Goal: Contribute content: Contribute content

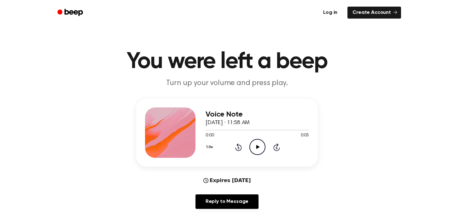
click at [342, 14] on link "Log in" at bounding box center [330, 12] width 27 height 14
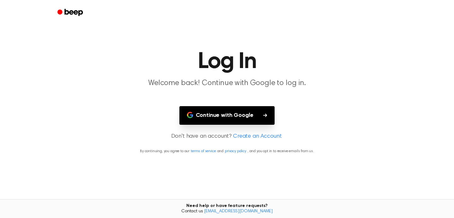
click at [214, 126] on main "Log In Welcome back! Continue with Google to log in. Continue with Google Don't…" at bounding box center [227, 109] width 454 height 218
click at [214, 125] on main "Log In Welcome back! Continue with Google to log in. Continue with Google Don't…" at bounding box center [227, 109] width 454 height 218
click at [214, 124] on button "Continue with Google" at bounding box center [226, 115] width 95 height 19
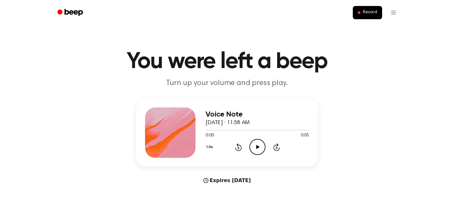
click at [251, 146] on icon "Play Audio" at bounding box center [257, 147] width 16 height 16
click at [352, 16] on ul "Record" at bounding box center [247, 12] width 307 height 15
click at [356, 16] on button "Record" at bounding box center [366, 12] width 29 height 13
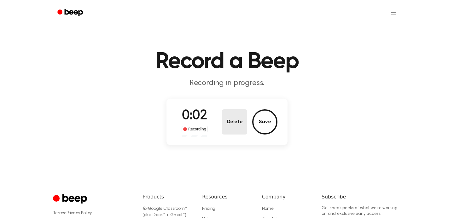
click at [238, 127] on button "Delete" at bounding box center [234, 121] width 25 height 25
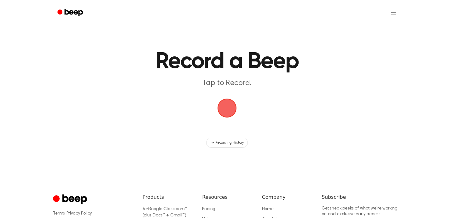
click at [226, 114] on span "button" at bounding box center [227, 108] width 18 height 18
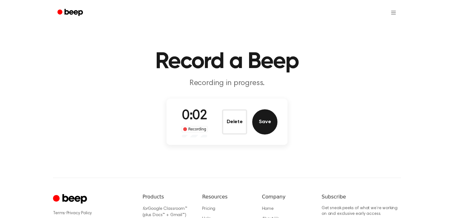
click at [260, 124] on button "Save" at bounding box center [264, 121] width 25 height 25
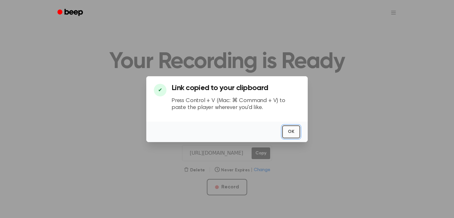
click at [285, 129] on button "OK" at bounding box center [291, 131] width 18 height 13
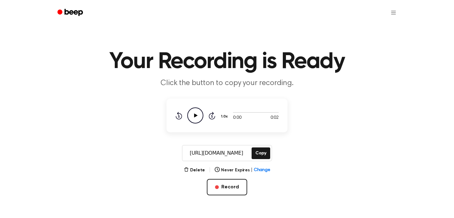
click at [237, 178] on div "Delete | Never Expires | Change Record" at bounding box center [226, 190] width 121 height 49
click at [196, 167] on button "Delete" at bounding box center [194, 170] width 21 height 7
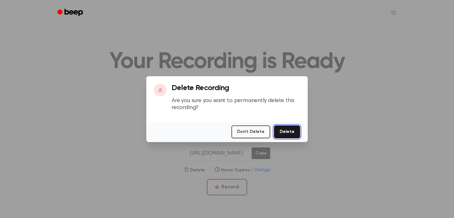
click at [280, 131] on button "Delete" at bounding box center [287, 131] width 26 height 13
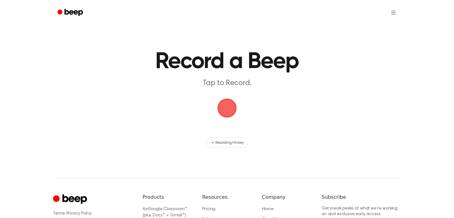
click at [232, 84] on p "Tap to Record." at bounding box center [227, 83] width 242 height 10
click at [229, 103] on span "button" at bounding box center [226, 107] width 21 height 21
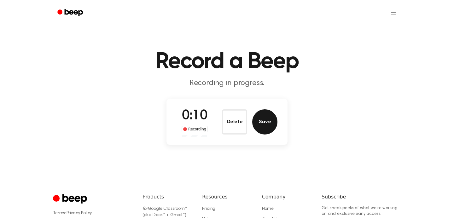
click at [269, 119] on button "Save" at bounding box center [264, 121] width 25 height 25
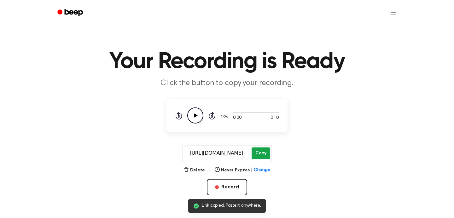
click at [257, 153] on button "Copy" at bounding box center [260, 153] width 19 height 12
click at [263, 152] on button "Copy" at bounding box center [260, 153] width 19 height 12
click at [258, 151] on button "Copy" at bounding box center [260, 153] width 19 height 12
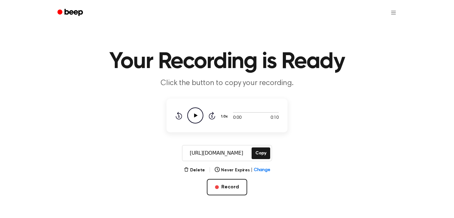
click at [239, 178] on div "Delete | Never Expires | Change Record" at bounding box center [226, 190] width 121 height 49
click at [236, 182] on button "Record" at bounding box center [227, 187] width 40 height 16
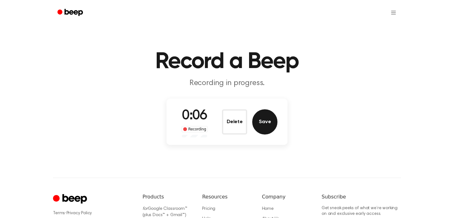
click at [258, 123] on button "Save" at bounding box center [264, 121] width 25 height 25
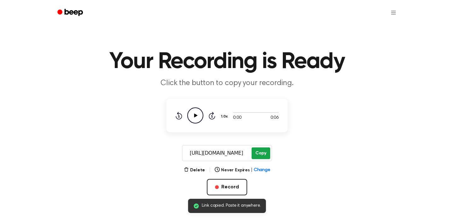
click at [259, 150] on button "Copy" at bounding box center [260, 153] width 19 height 12
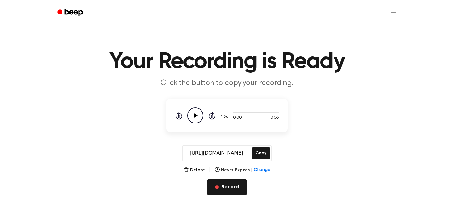
click at [227, 189] on button "Record" at bounding box center [227, 187] width 40 height 16
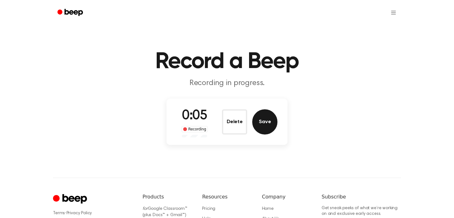
click at [264, 119] on button "Save" at bounding box center [264, 121] width 25 height 25
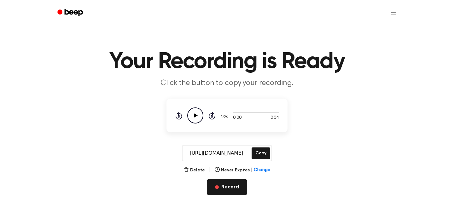
click at [231, 182] on button "Record" at bounding box center [227, 187] width 40 height 16
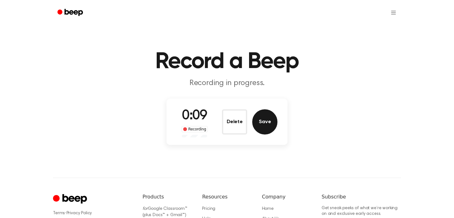
click at [254, 128] on button "Save" at bounding box center [264, 121] width 25 height 25
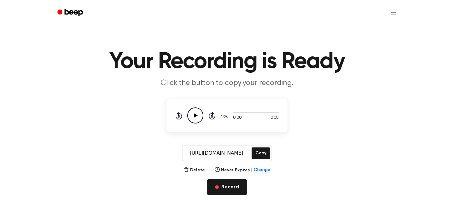
click at [225, 191] on button "Record" at bounding box center [227, 187] width 40 height 16
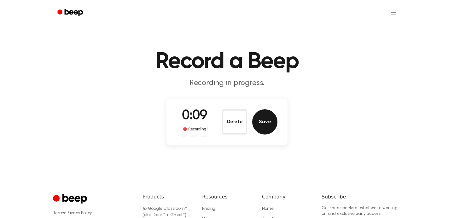
click at [262, 127] on button "Save" at bounding box center [264, 121] width 25 height 25
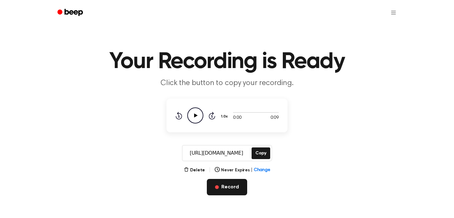
click at [235, 182] on button "Record" at bounding box center [227, 187] width 40 height 16
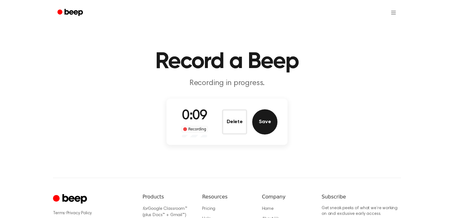
click at [259, 128] on button "Save" at bounding box center [264, 121] width 25 height 25
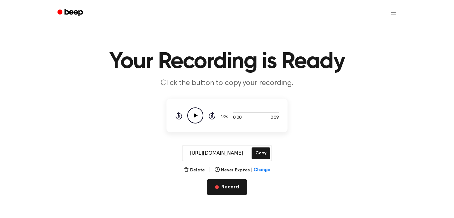
click at [234, 183] on button "Record" at bounding box center [227, 187] width 40 height 16
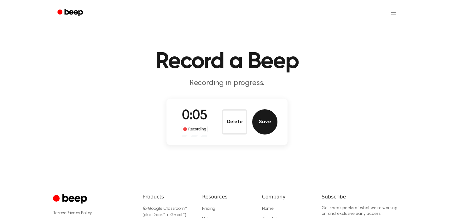
click at [270, 132] on button "Save" at bounding box center [264, 121] width 25 height 25
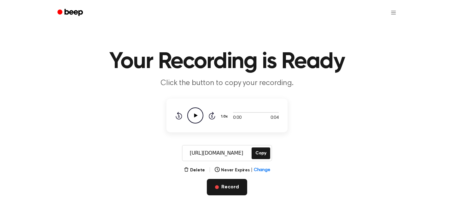
click at [221, 181] on button "Record" at bounding box center [227, 187] width 40 height 16
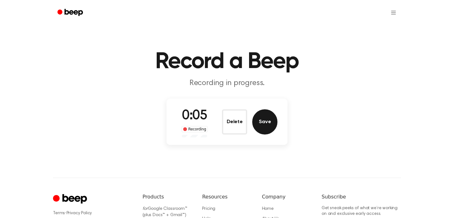
click at [265, 133] on button "Save" at bounding box center [264, 121] width 25 height 25
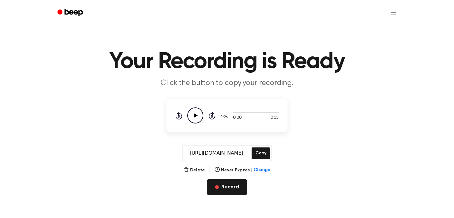
click at [240, 182] on button "Record" at bounding box center [227, 187] width 40 height 16
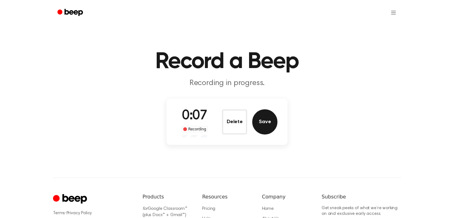
click at [264, 126] on button "Save" at bounding box center [264, 121] width 25 height 25
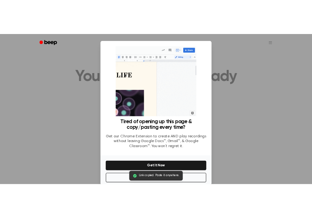
scroll to position [11, 0]
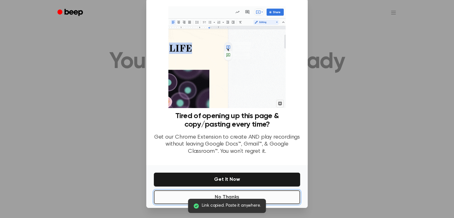
click at [271, 197] on button "No Thanks" at bounding box center [227, 197] width 146 height 14
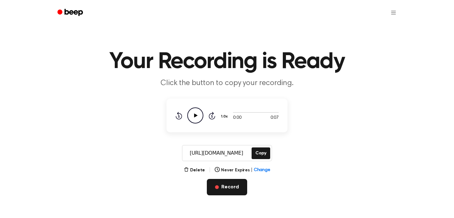
click at [223, 179] on button "Record" at bounding box center [227, 187] width 40 height 16
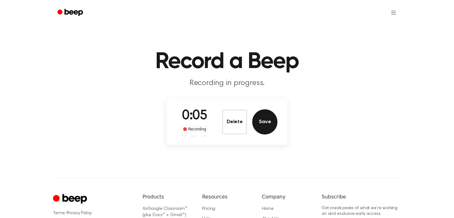
click at [263, 124] on button "Save" at bounding box center [264, 121] width 25 height 25
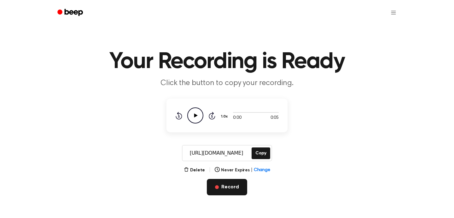
click at [229, 185] on button "Record" at bounding box center [227, 187] width 40 height 16
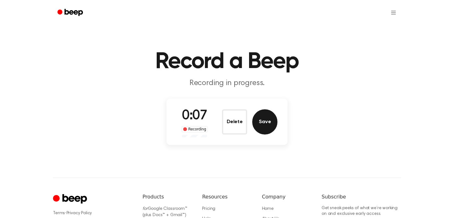
click at [265, 127] on button "Save" at bounding box center [264, 121] width 25 height 25
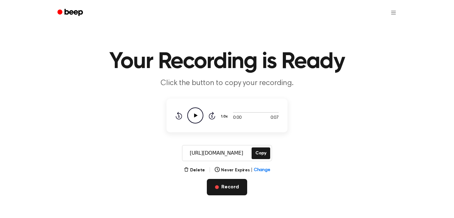
click at [230, 186] on button "Record" at bounding box center [227, 187] width 40 height 16
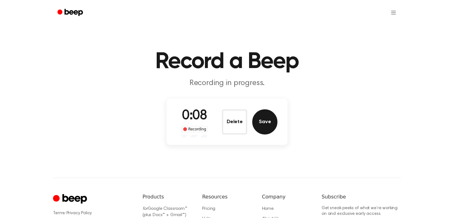
click at [268, 130] on button "Save" at bounding box center [264, 121] width 25 height 25
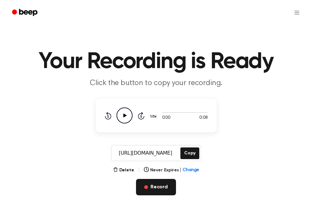
click at [143, 184] on button "Record" at bounding box center [156, 187] width 40 height 16
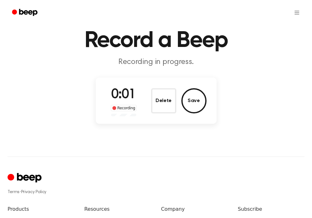
scroll to position [27, 0]
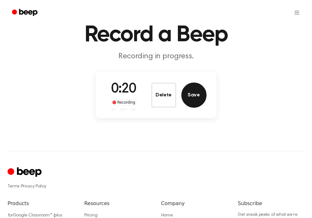
click at [197, 93] on button "Save" at bounding box center [193, 95] width 25 height 25
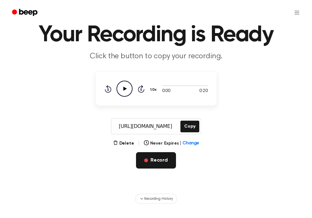
click at [149, 156] on button "Record" at bounding box center [156, 160] width 40 height 16
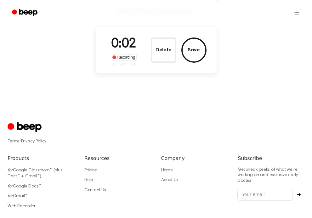
scroll to position [71, 0]
click at [197, 48] on button "Save" at bounding box center [193, 50] width 25 height 25
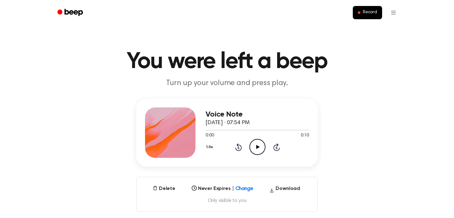
click at [252, 150] on icon "Play Audio" at bounding box center [257, 147] width 16 height 16
click at [253, 149] on icon "Pause Audio" at bounding box center [257, 147] width 16 height 16
click at [255, 147] on icon "Play Audio" at bounding box center [257, 147] width 16 height 16
